Goal: Task Accomplishment & Management: Manage account settings

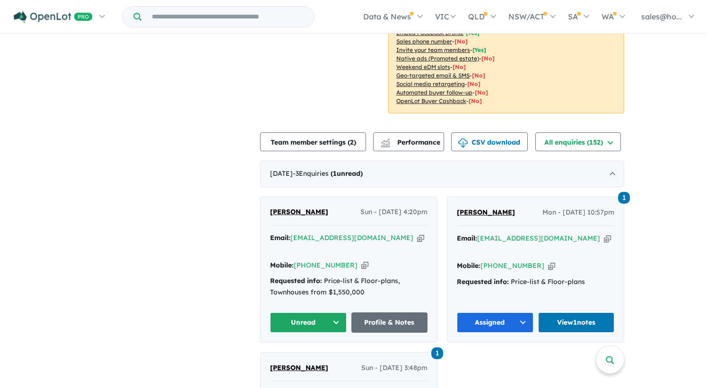
scroll to position [284, 0]
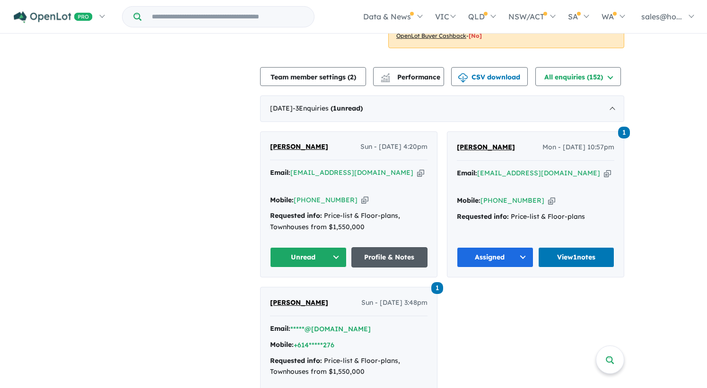
click at [386, 248] on link "Profile & Notes" at bounding box center [389, 257] width 77 height 20
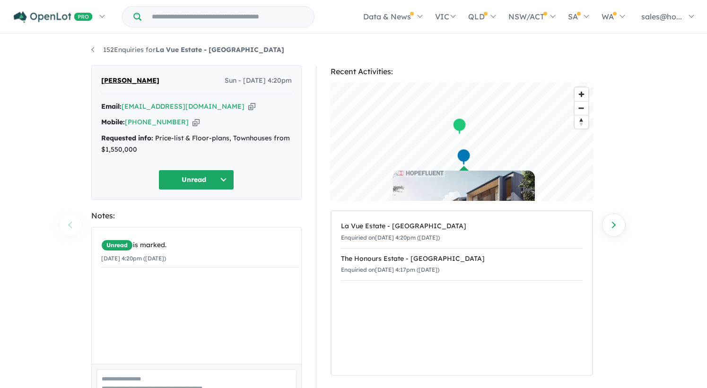
click at [184, 185] on button "Unread" at bounding box center [196, 180] width 76 height 20
click at [199, 223] on button "Assigned" at bounding box center [200, 224] width 82 height 22
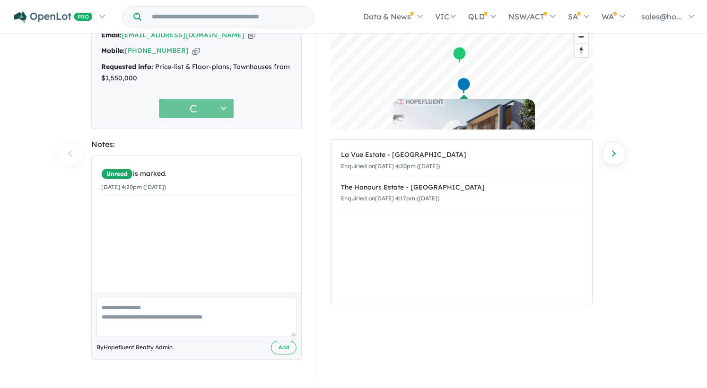
scroll to position [61, 0]
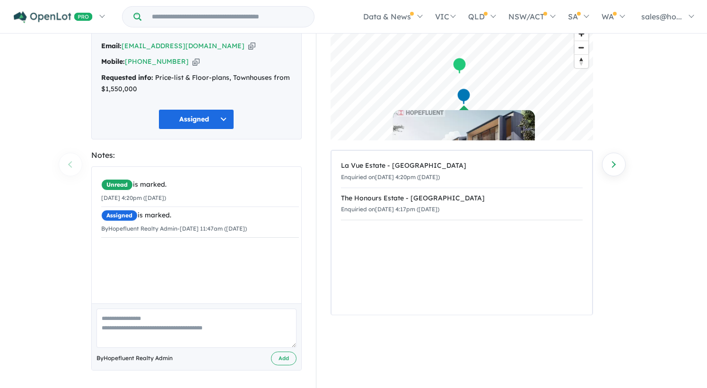
click at [200, 277] on div "Unread is marked. 31/08/2025 4:20pm (Sunday) Assigned is marked. By Hopefluent …" at bounding box center [200, 239] width 217 height 144
click at [175, 331] on textarea at bounding box center [196, 328] width 200 height 39
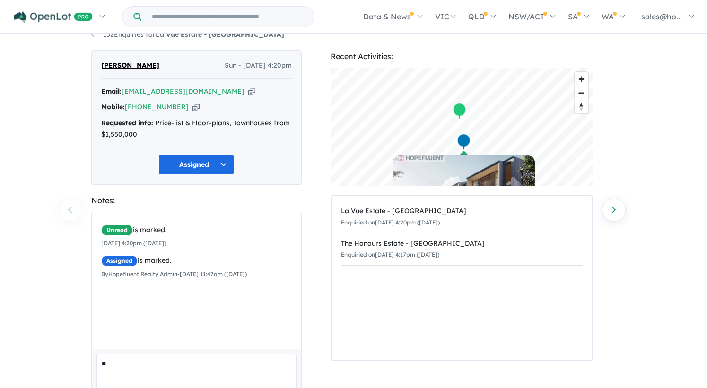
scroll to position [15, 0]
paste textarea "**********"
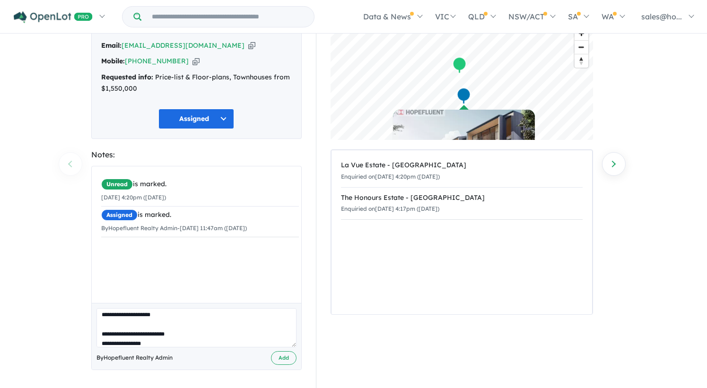
scroll to position [62, 0]
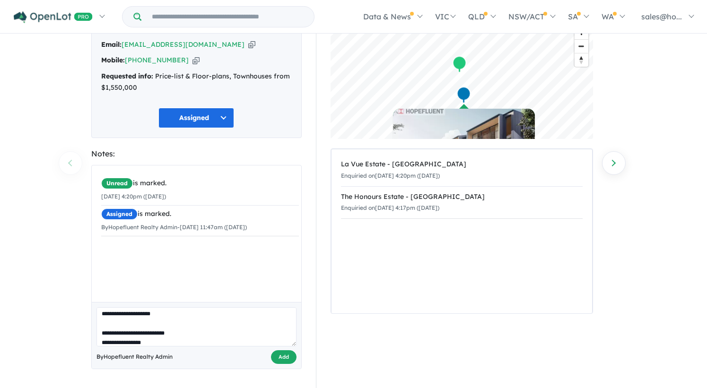
type textarea "**********"
click at [280, 351] on button "Add" at bounding box center [284, 358] width 26 height 14
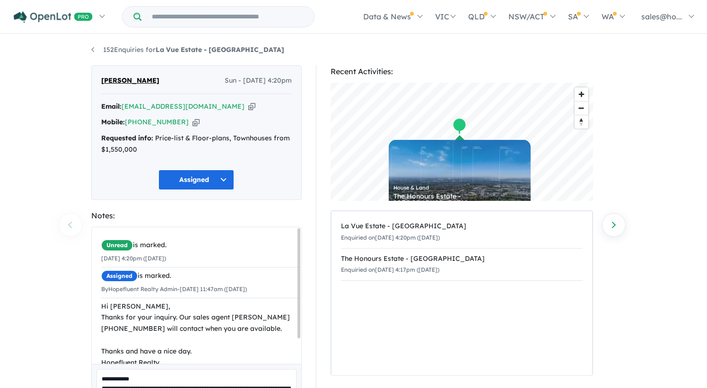
scroll to position [0, 0]
